Goal: Transaction & Acquisition: Purchase product/service

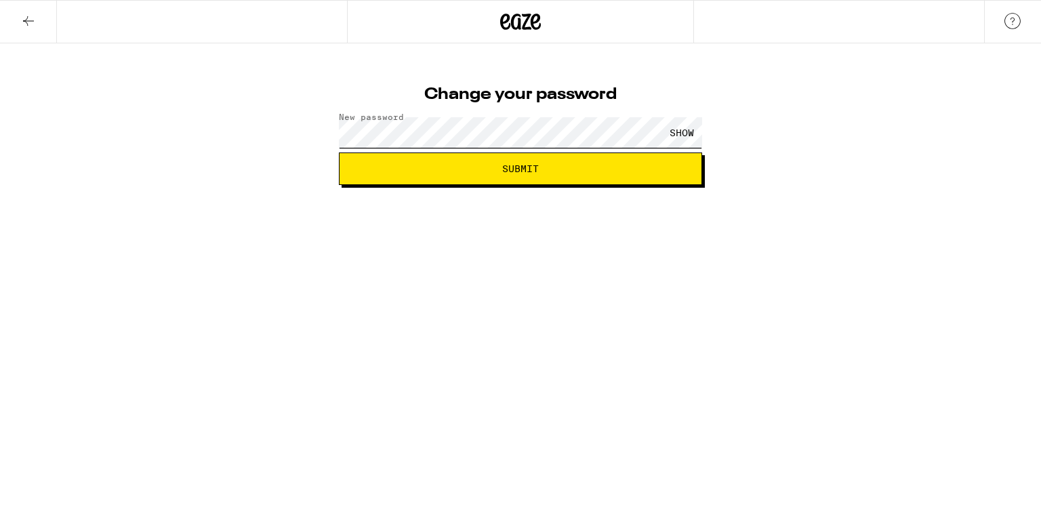
click at [339, 153] on button "Submit" at bounding box center [520, 169] width 363 height 33
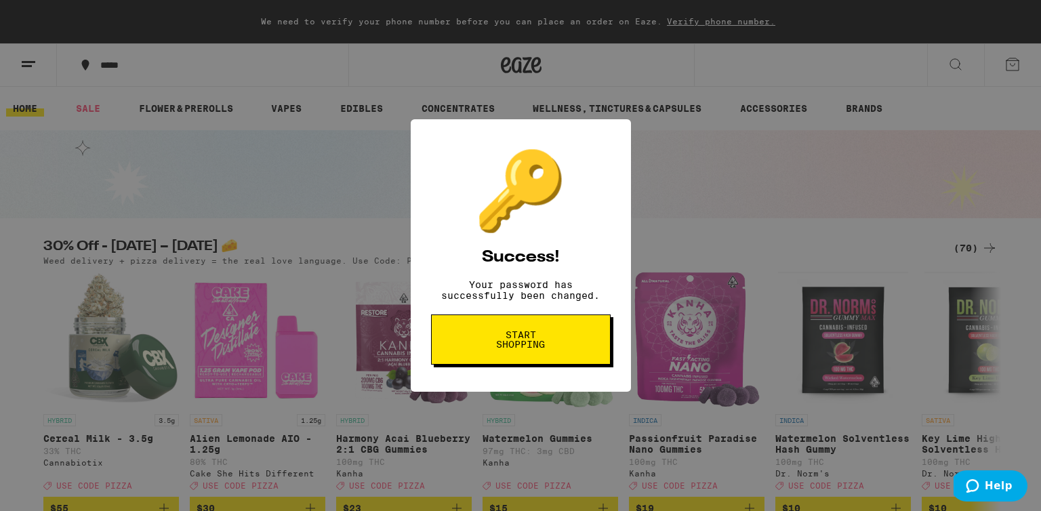
click at [0, 0] on span "Start shopping" at bounding box center [0, 0] width 0 height 0
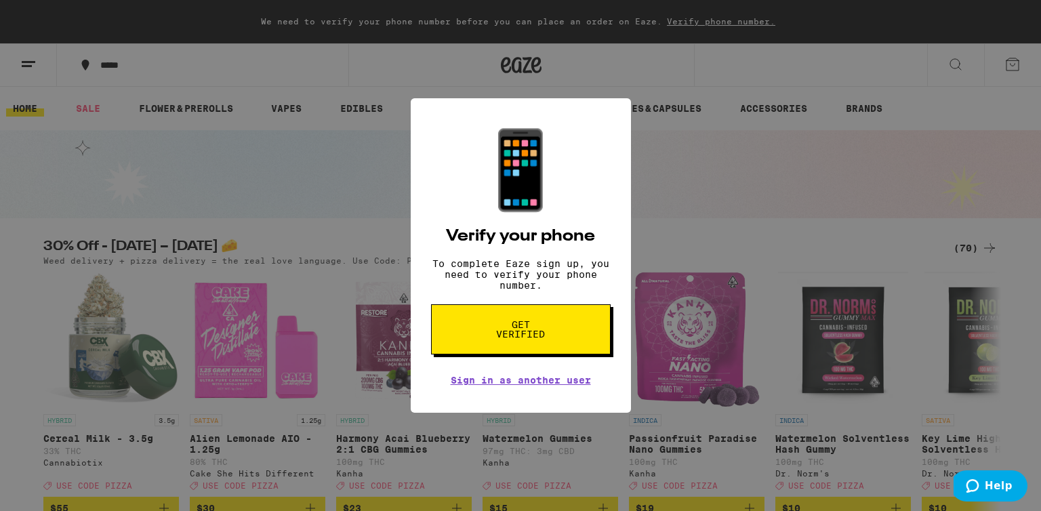
click at [495, 351] on button "Get verified" at bounding box center [521, 329] width 180 height 50
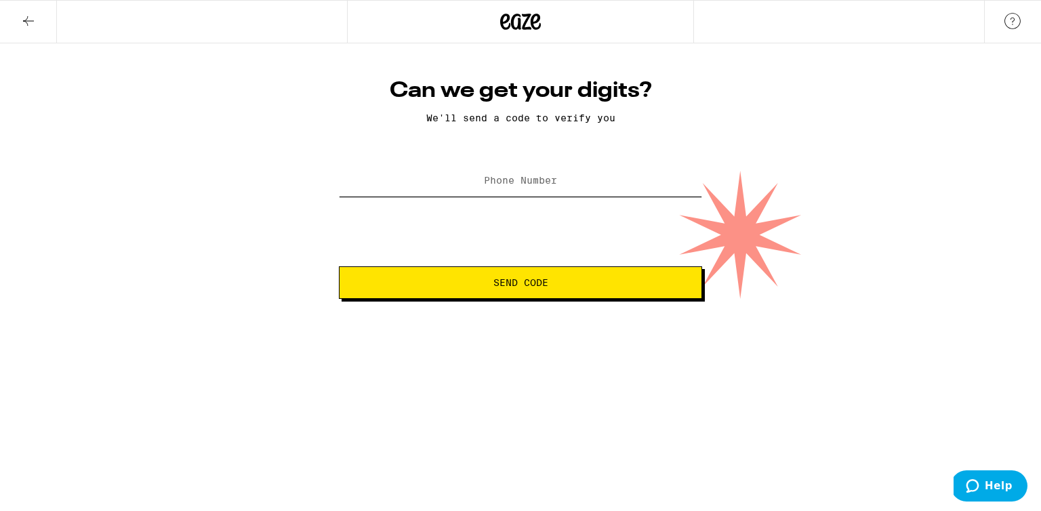
click at [531, 174] on input "Phone Number" at bounding box center [520, 181] width 363 height 31
type input "(707) 206-5791"
click at [494, 287] on span "Send Code" at bounding box center [521, 282] width 55 height 9
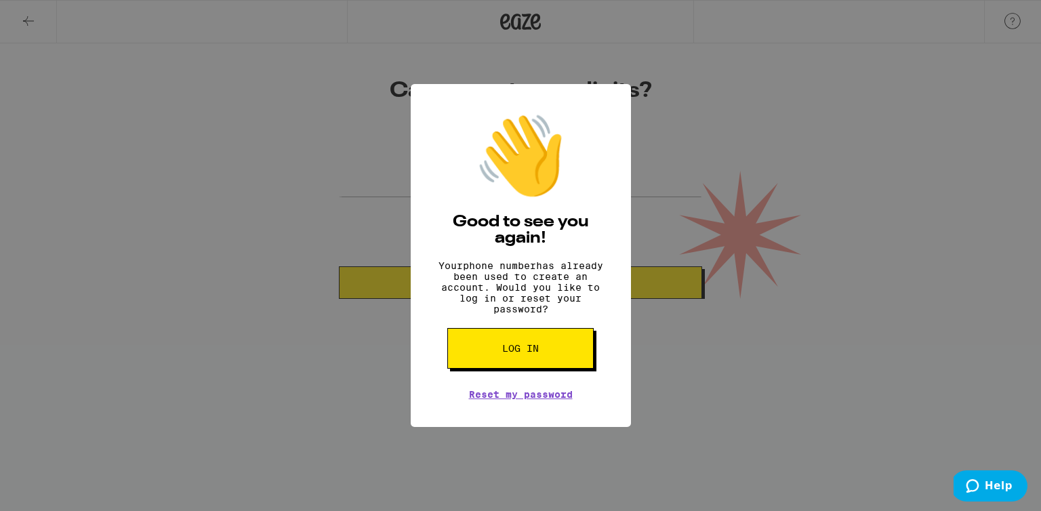
click at [511, 368] on button "Log in" at bounding box center [521, 348] width 146 height 41
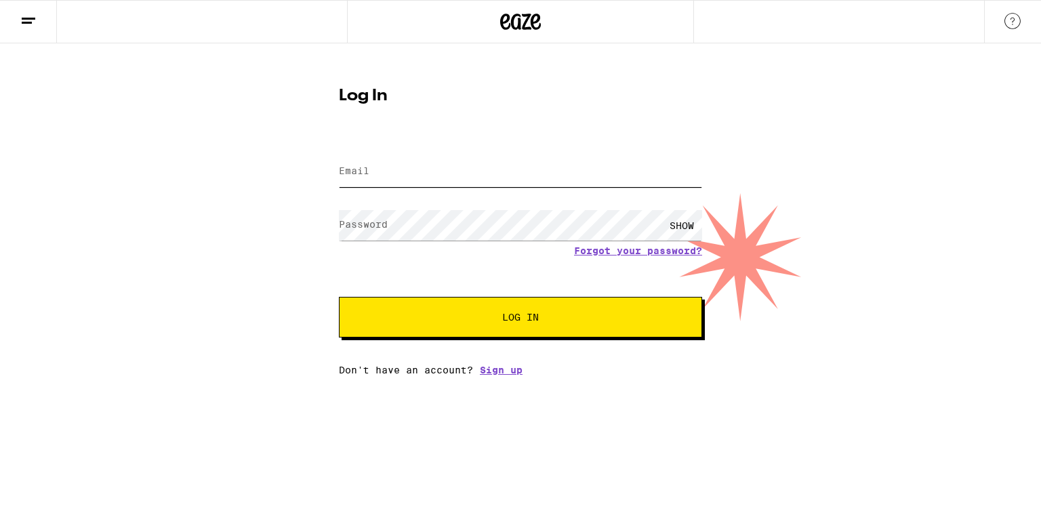
click at [451, 177] on input "Email" at bounding box center [520, 172] width 363 height 31
type input "[EMAIL_ADDRESS][PERSON_NAME][DOMAIN_NAME]"
click at [339, 297] on button "Log In" at bounding box center [520, 317] width 363 height 41
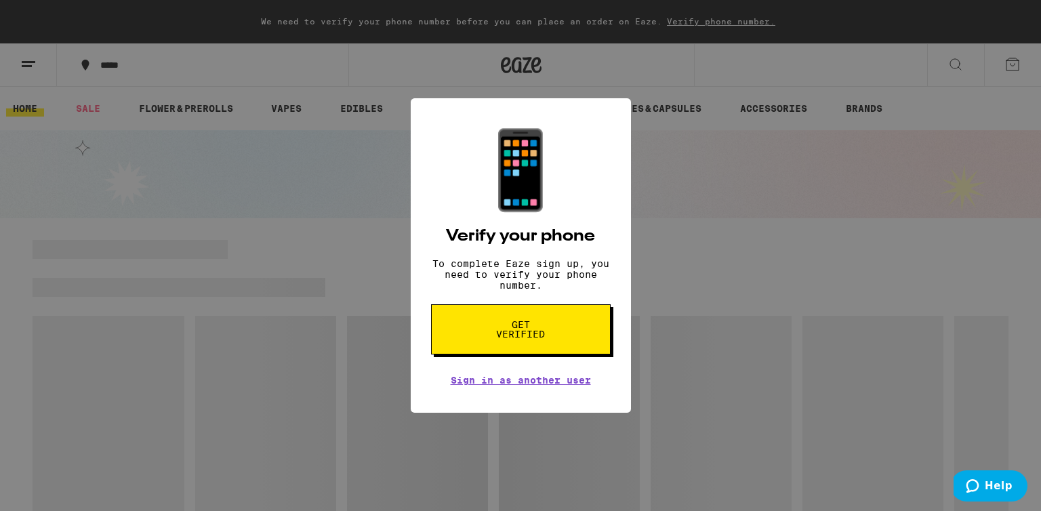
click at [700, 152] on div "📱 Verify your phone To complete Eaze sign up, you need to verify your phone num…" at bounding box center [520, 255] width 1041 height 511
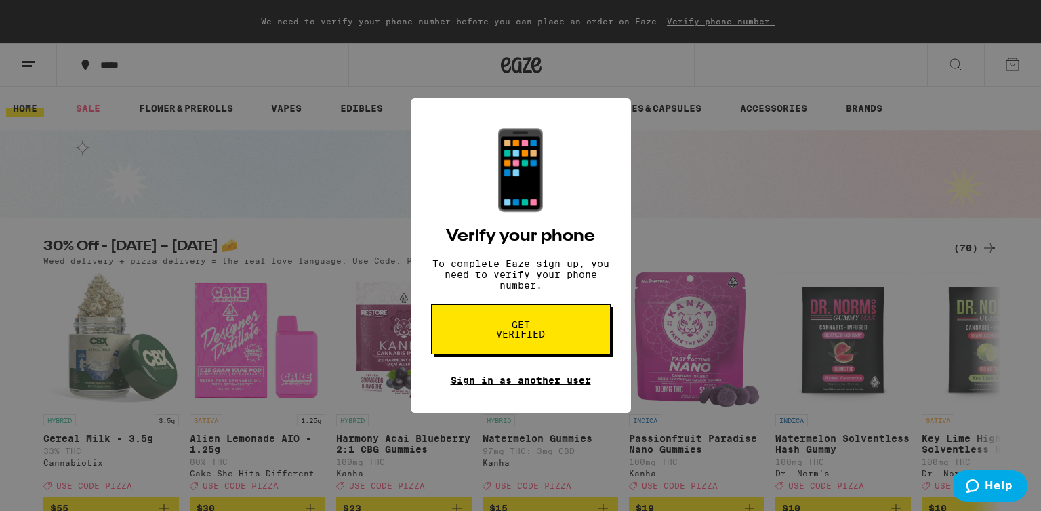
click at [533, 386] on link "Sign in as another user" at bounding box center [521, 380] width 140 height 11
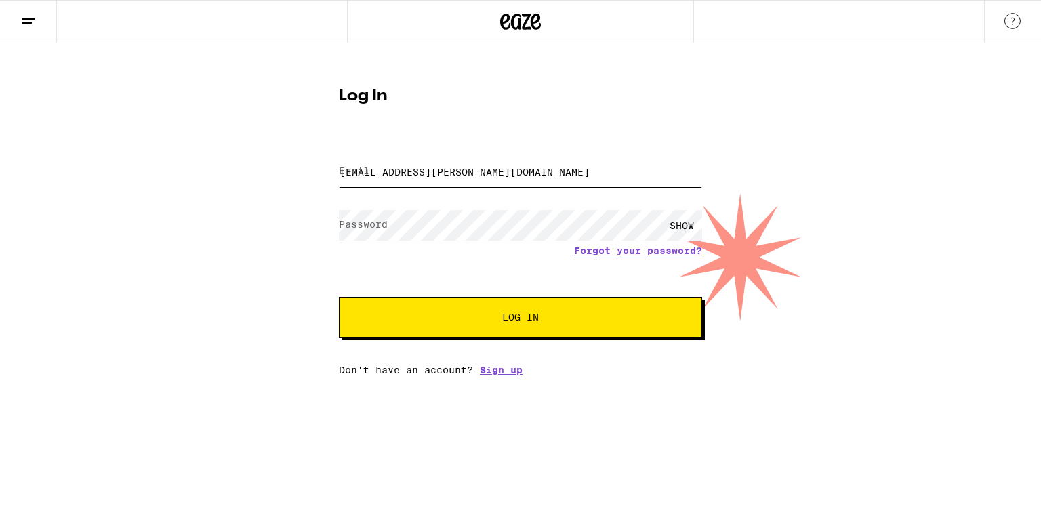
click at [476, 174] on input "[EMAIL_ADDRESS][PERSON_NAME][DOMAIN_NAME]" at bounding box center [520, 172] width 363 height 31
type input "[EMAIL_ADDRESS][DOMAIN_NAME]"
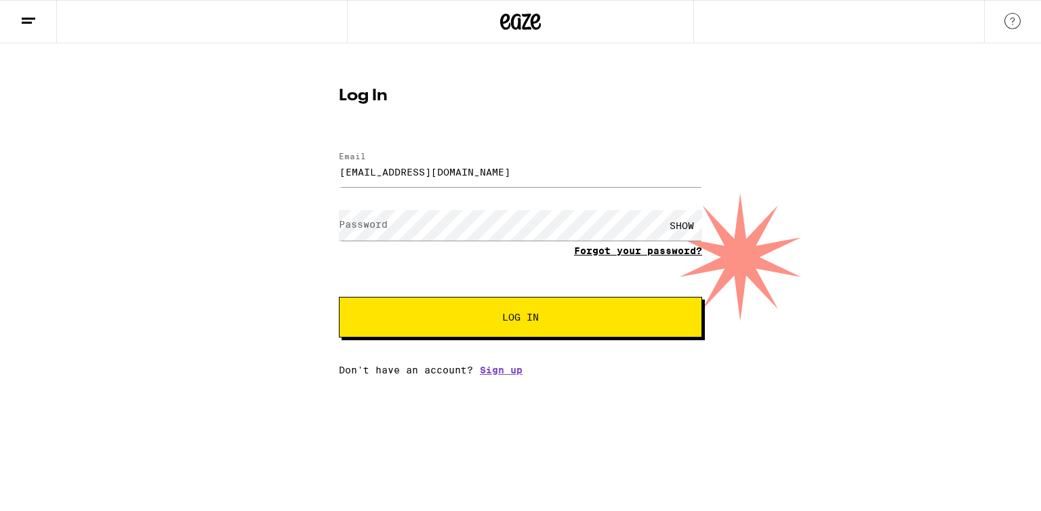
click at [599, 255] on form "Email Email [EMAIL_ADDRESS][DOMAIN_NAME] Password Password SHOW Forgot your pas…" at bounding box center [520, 237] width 363 height 199
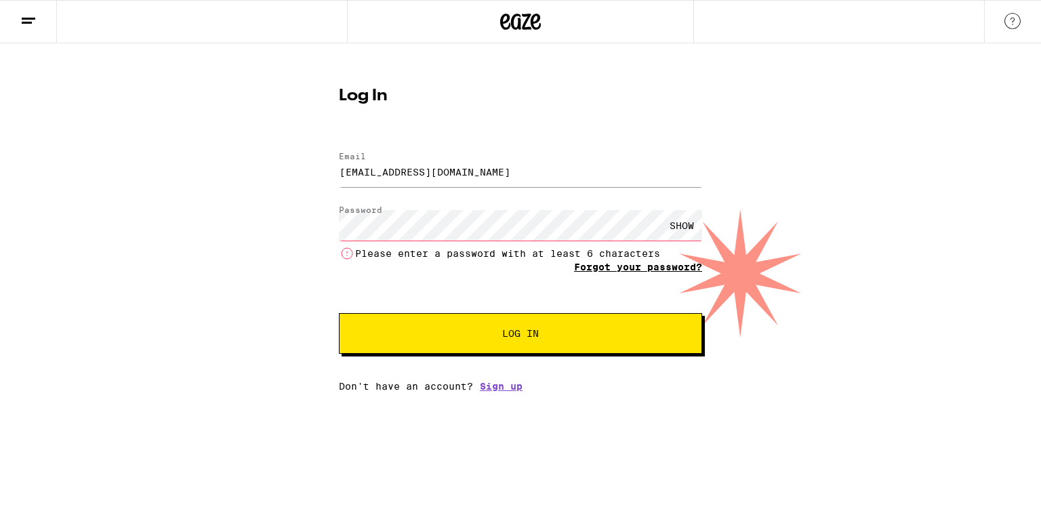
click at [614, 264] on link "Forgot your password?" at bounding box center [638, 267] width 128 height 11
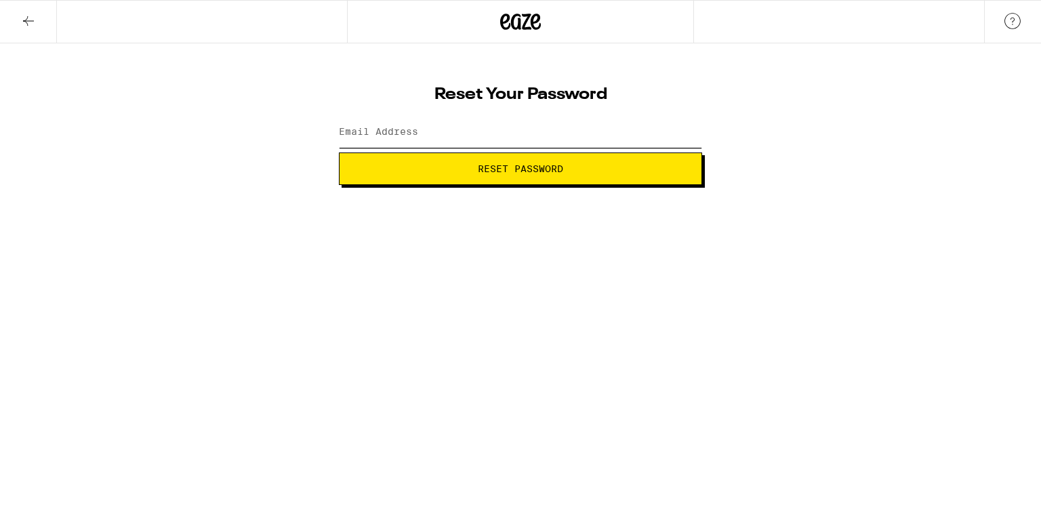
click at [476, 130] on input "Email Address" at bounding box center [520, 132] width 363 height 31
type input "[EMAIL_ADDRESS][DOMAIN_NAME]"
click at [339, 153] on button "Reset Password" at bounding box center [520, 169] width 363 height 33
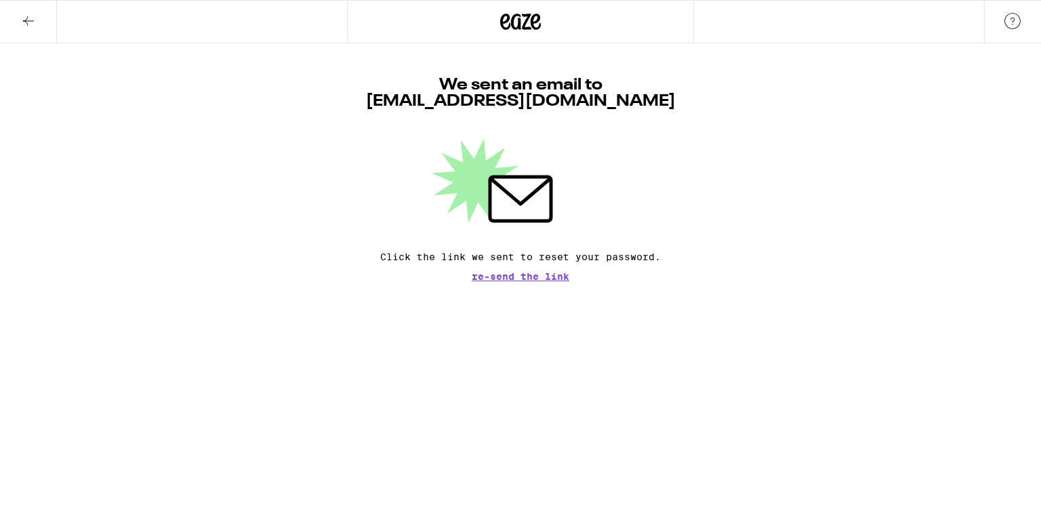
click at [37, 14] on button at bounding box center [28, 22] width 57 height 43
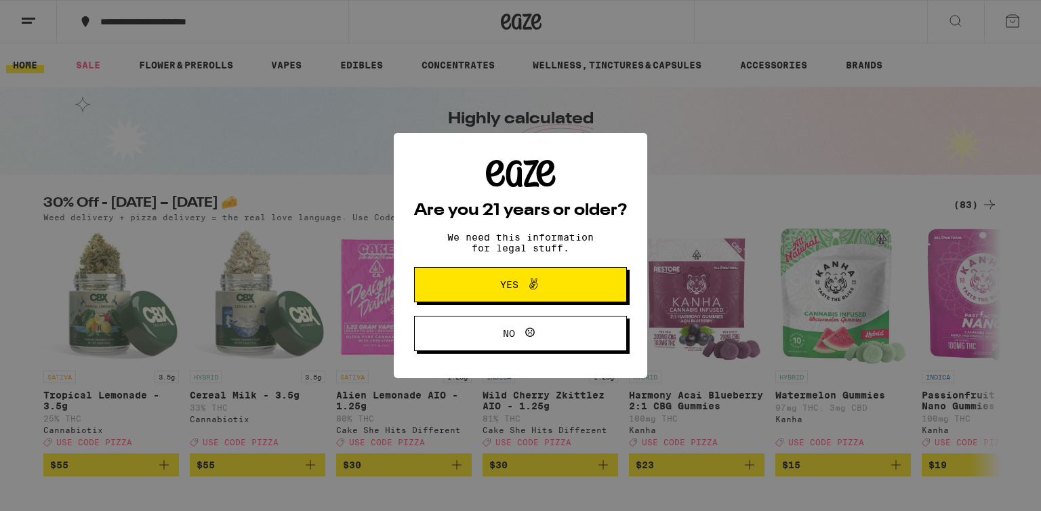
click at [570, 279] on span "Yes" at bounding box center [520, 285] width 103 height 18
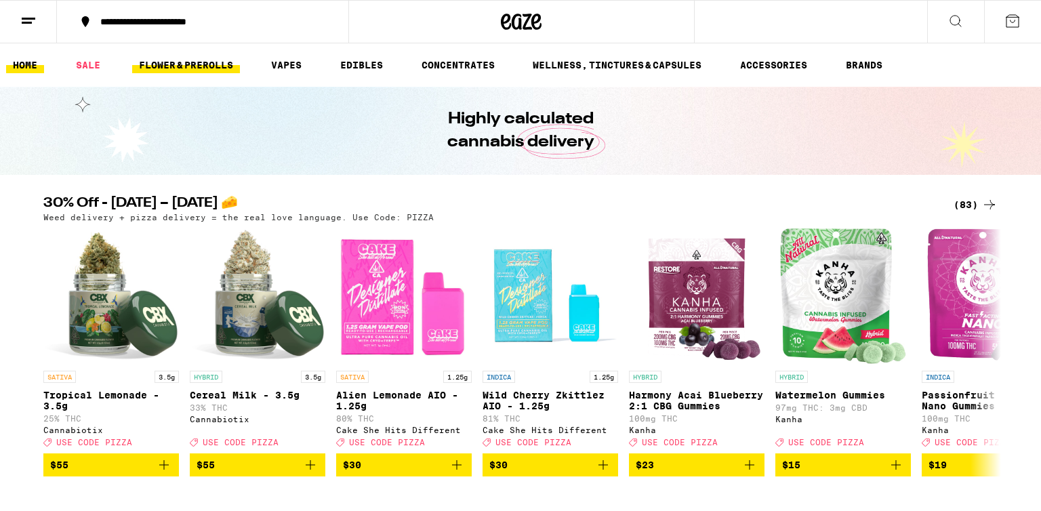
click at [218, 62] on link "FLOWER & PREROLLS" at bounding box center [186, 65] width 108 height 16
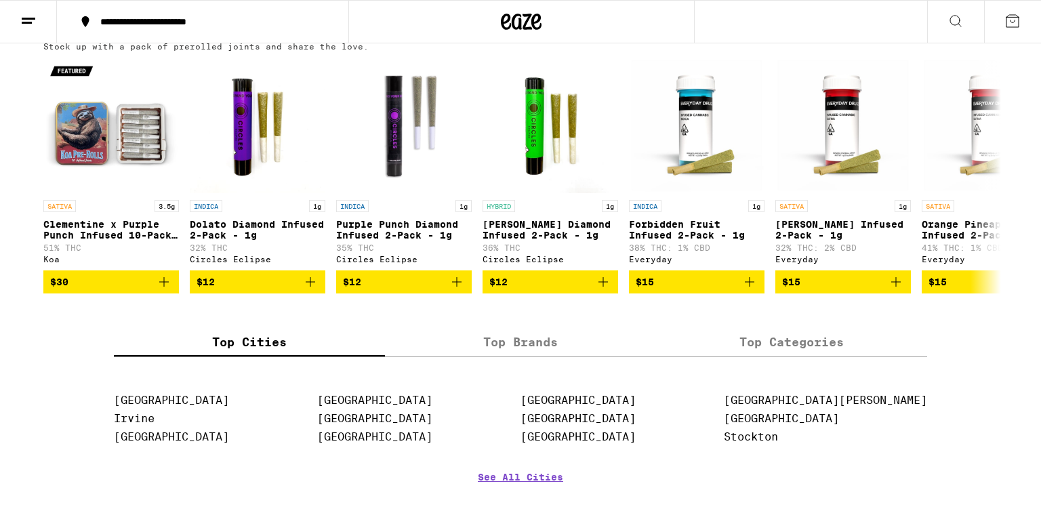
scroll to position [1058, 0]
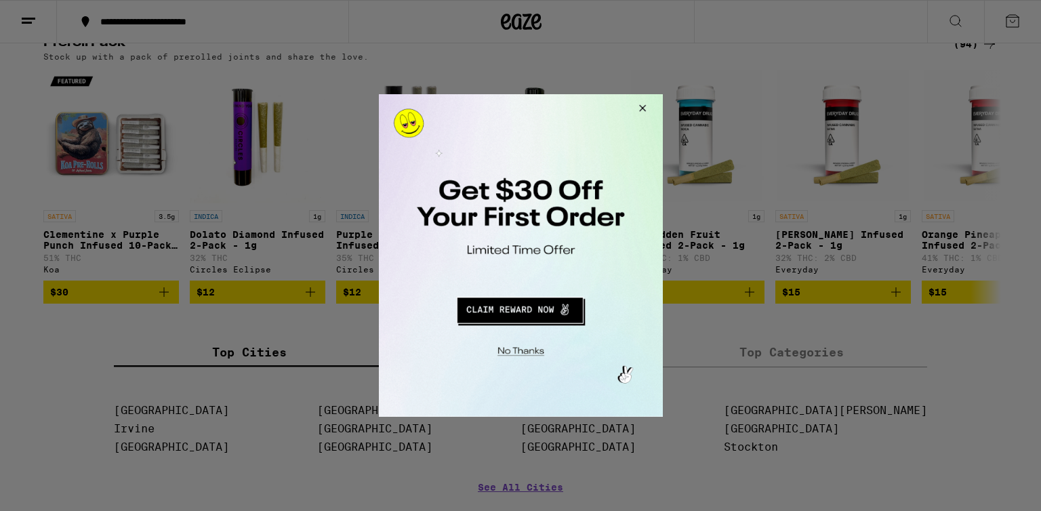
click at [635, 111] on button "Close Modal" at bounding box center [640, 110] width 37 height 33
